Goal: Task Accomplishment & Management: Complete application form

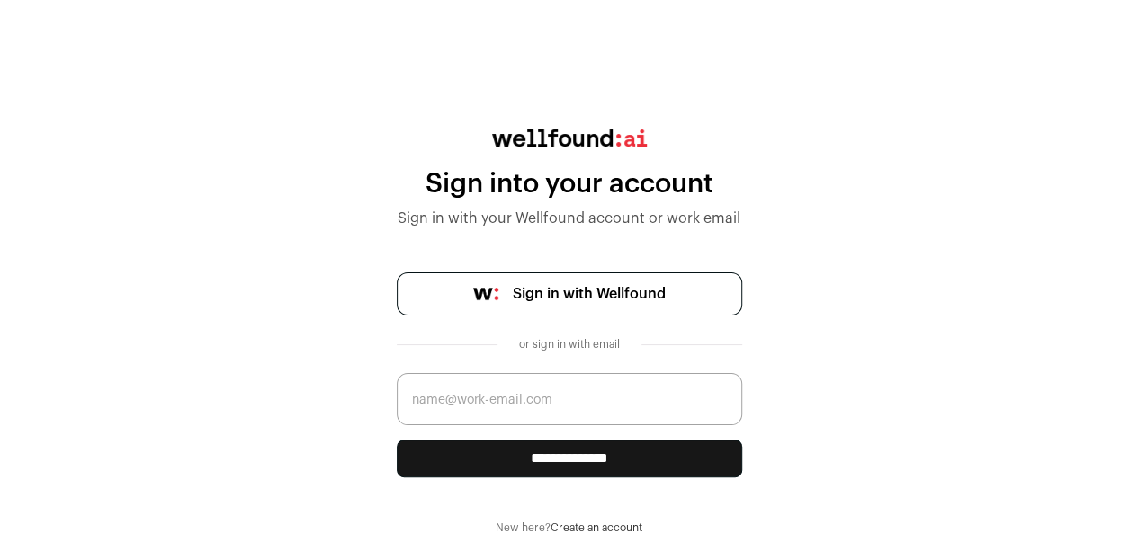
click at [536, 402] on input "email" at bounding box center [569, 399] width 345 height 52
type input "[EMAIL_ADDRESS][DOMAIN_NAME]"
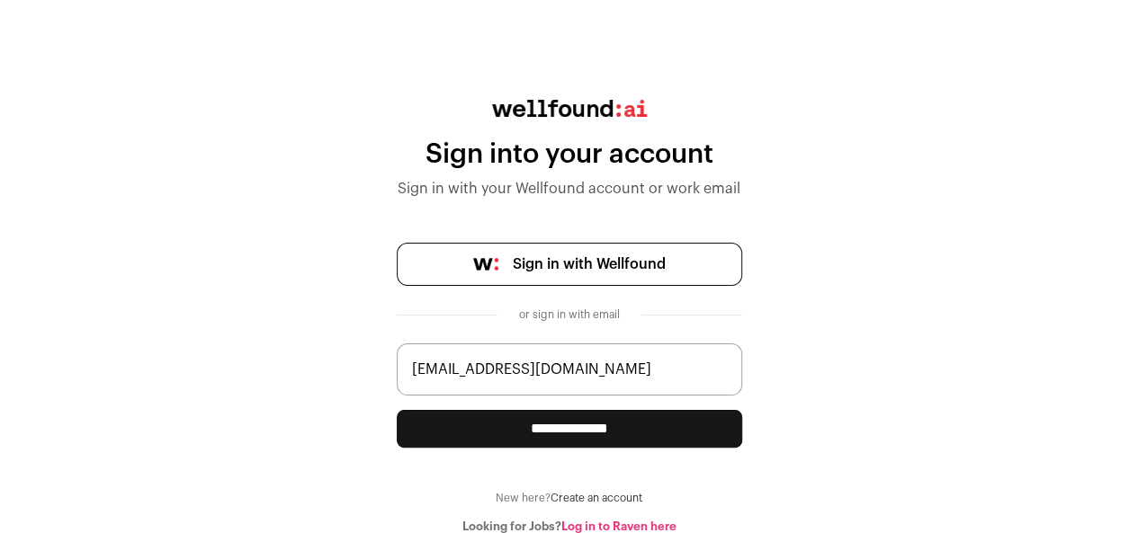
click at [685, 426] on input "**********" at bounding box center [569, 429] width 345 height 38
